Goal: Task Accomplishment & Management: Complete application form

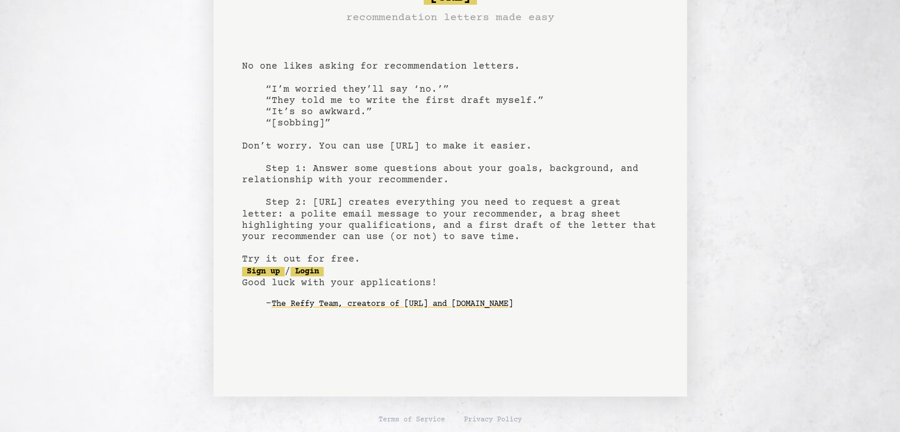
scroll to position [50, 0]
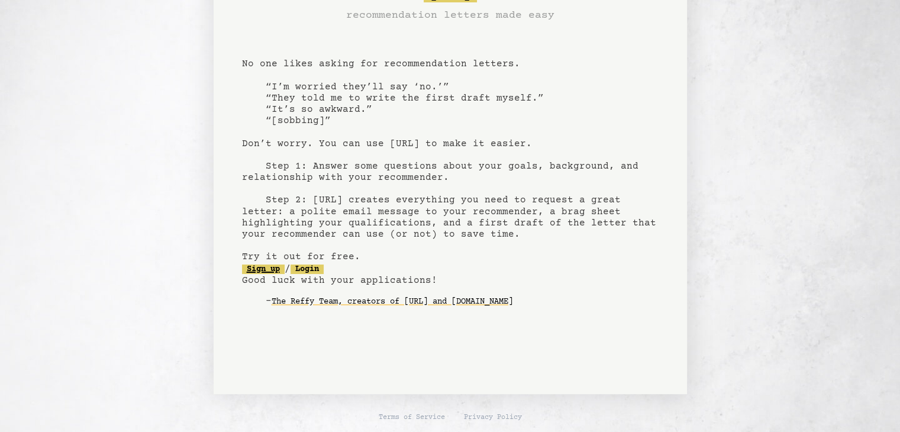
click at [263, 272] on link "Sign up" at bounding box center [263, 269] width 43 height 9
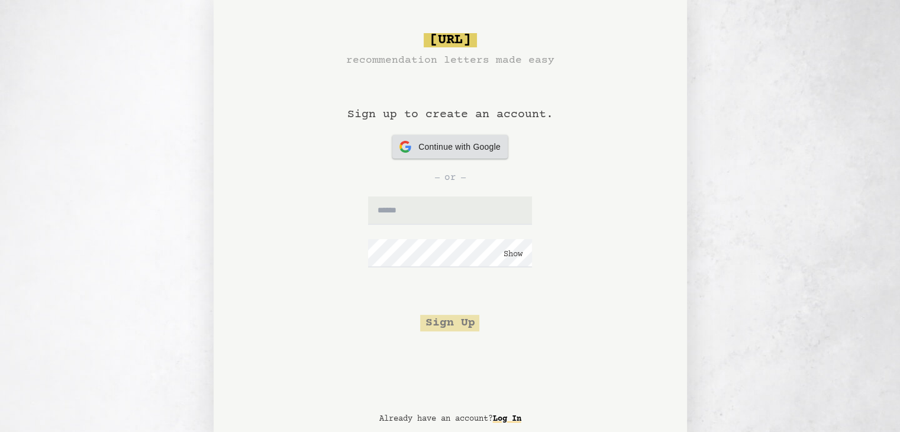
click at [456, 153] on div "Continue with Google Continue with Google" at bounding box center [450, 147] width 101 height 24
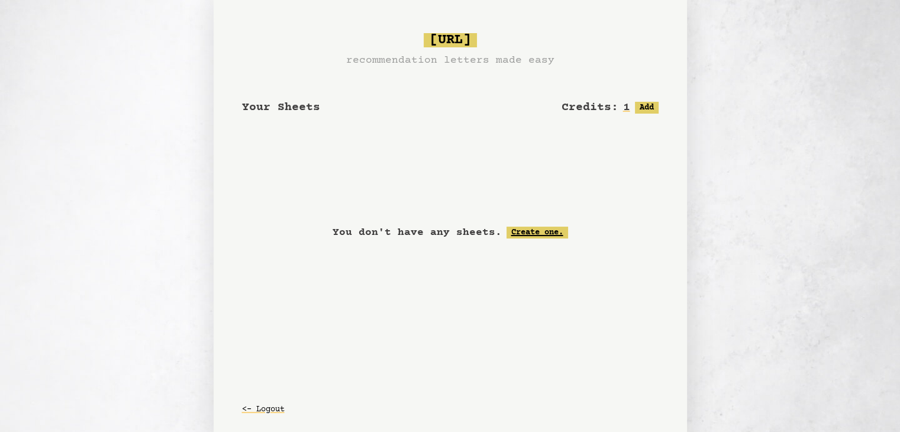
click at [523, 231] on link "Create one." at bounding box center [538, 233] width 62 height 12
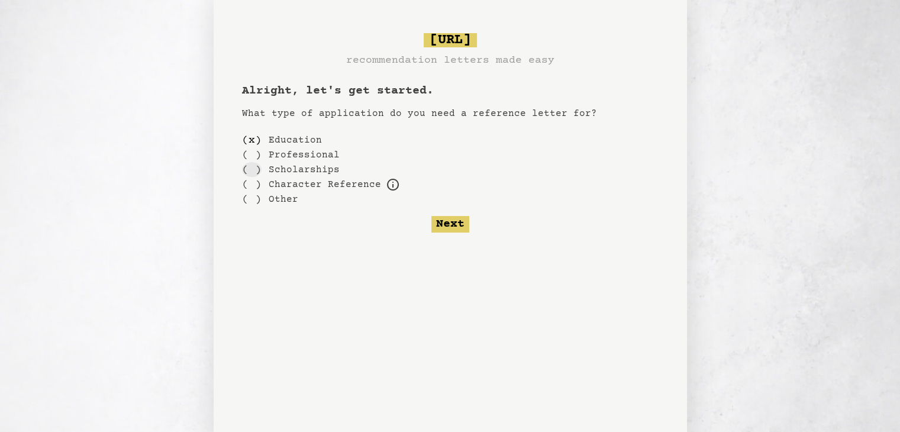
click at [256, 168] on div "( )" at bounding box center [252, 169] width 20 height 15
click at [247, 139] on div "( )" at bounding box center [252, 140] width 20 height 15
click at [458, 228] on button "Next" at bounding box center [451, 224] width 38 height 17
